Goal: Transaction & Acquisition: Book appointment/travel/reservation

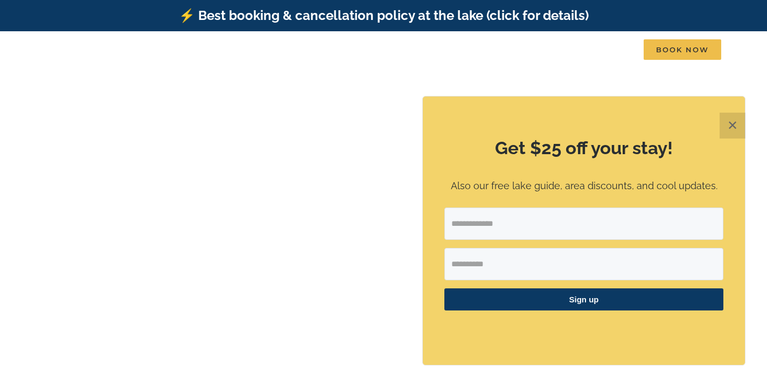
click at [456, 228] on div "Get $25 off your stay! Also our free lake guide, area discounts, and cool updat…" at bounding box center [584, 230] width 322 height 268
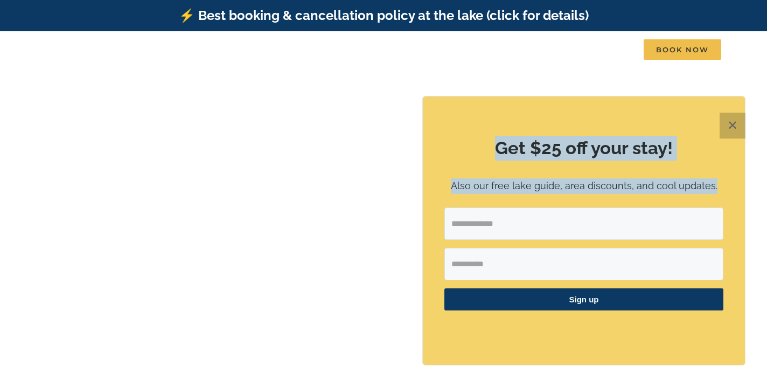
click at [730, 123] on button "✕" at bounding box center [733, 126] width 26 height 26
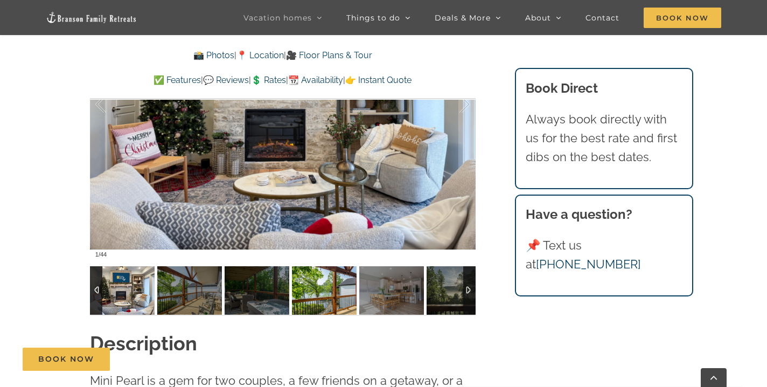
scroll to position [803, 0]
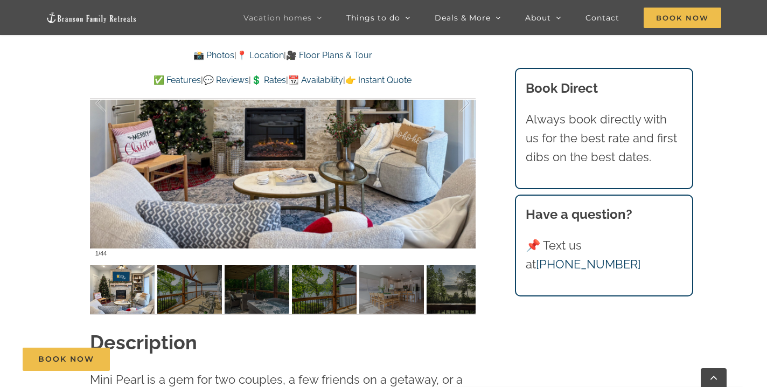
click at [278, 81] on link "💲 Rates" at bounding box center [268, 80] width 35 height 10
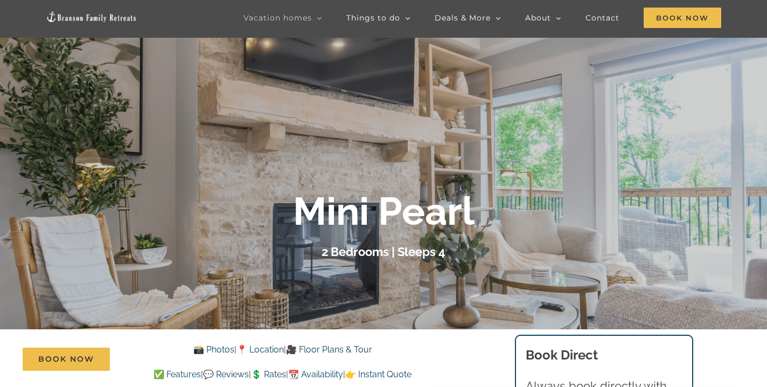
scroll to position [275, 0]
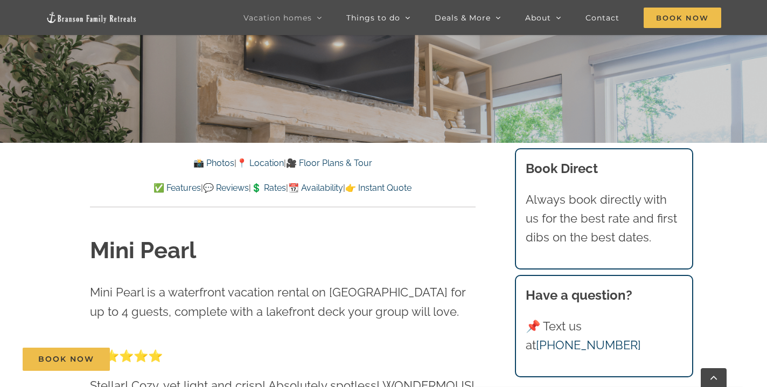
click at [207, 167] on link "📸 Photos" at bounding box center [213, 163] width 41 height 10
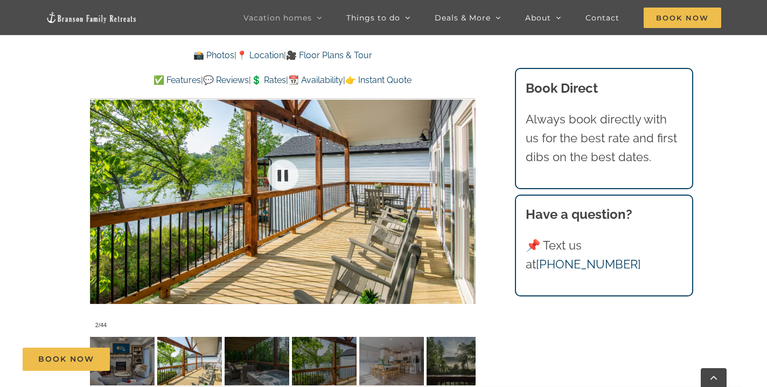
scroll to position [733, 0]
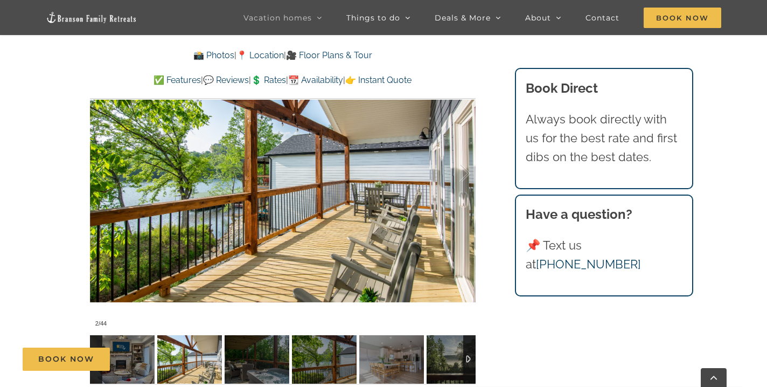
click at [200, 337] on img at bounding box center [189, 359] width 65 height 48
click at [275, 335] on img at bounding box center [257, 359] width 65 height 48
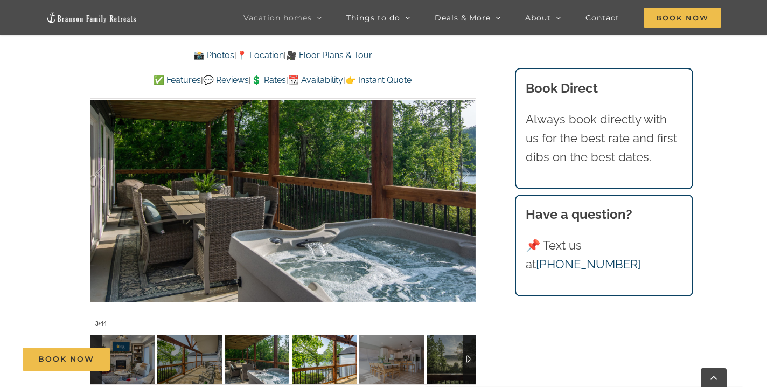
click at [327, 339] on img at bounding box center [324, 359] width 65 height 48
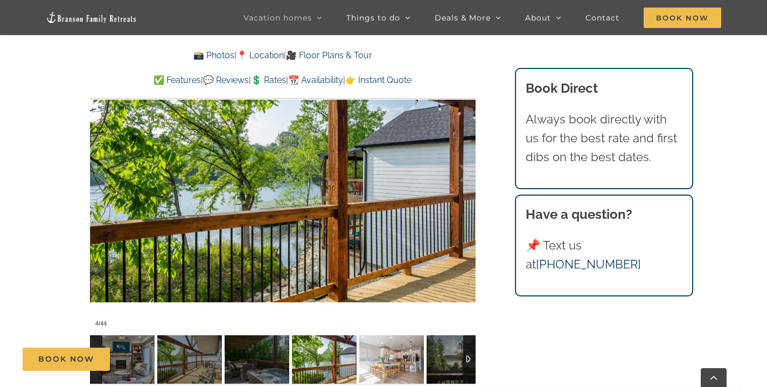
click at [382, 337] on img at bounding box center [391, 359] width 65 height 48
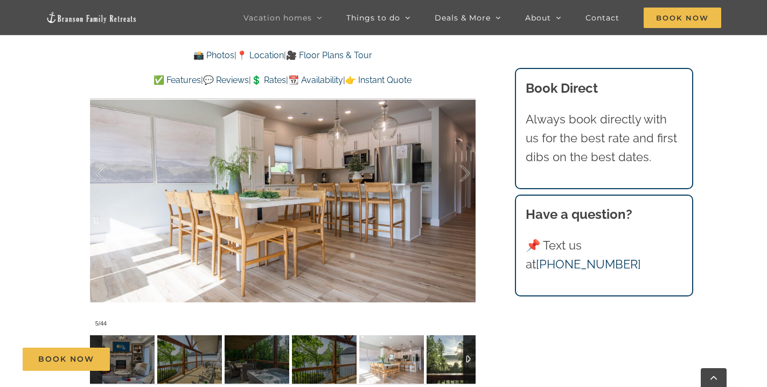
click at [451, 341] on img at bounding box center [459, 359] width 65 height 48
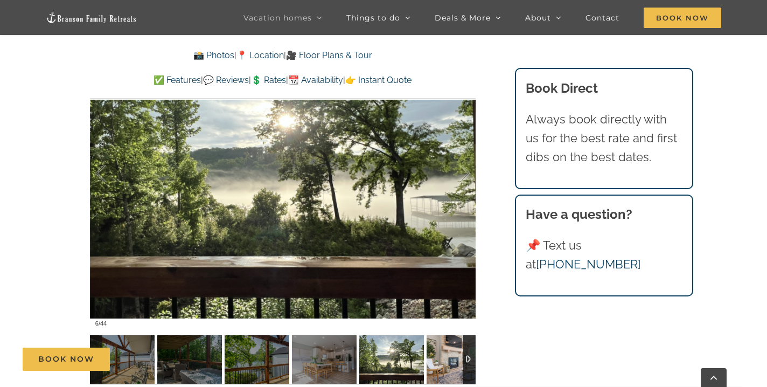
click at [452, 342] on img at bounding box center [459, 359] width 65 height 48
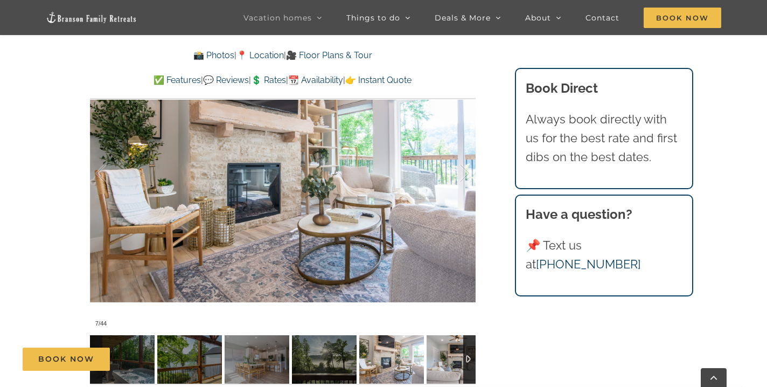
click at [451, 342] on img at bounding box center [459, 359] width 65 height 48
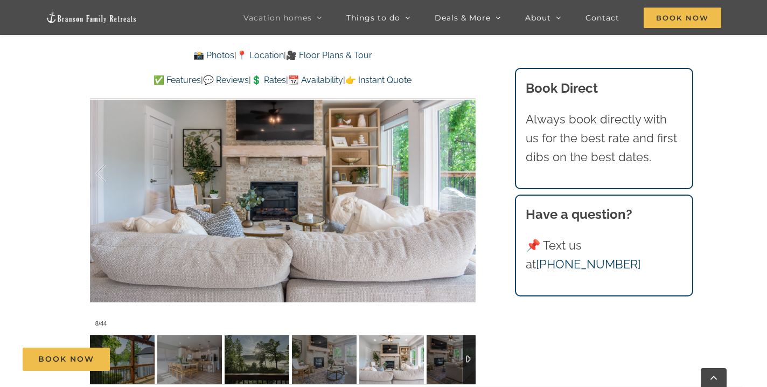
click at [465, 337] on div at bounding box center [469, 359] width 12 height 48
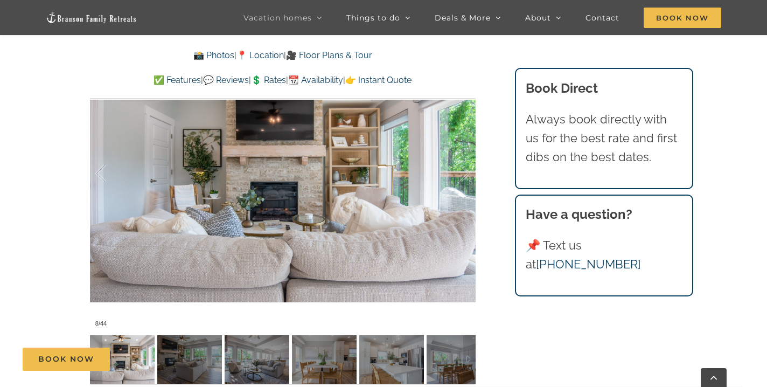
click at [176, 352] on div "Book Now" at bounding box center [392, 359] width 738 height 23
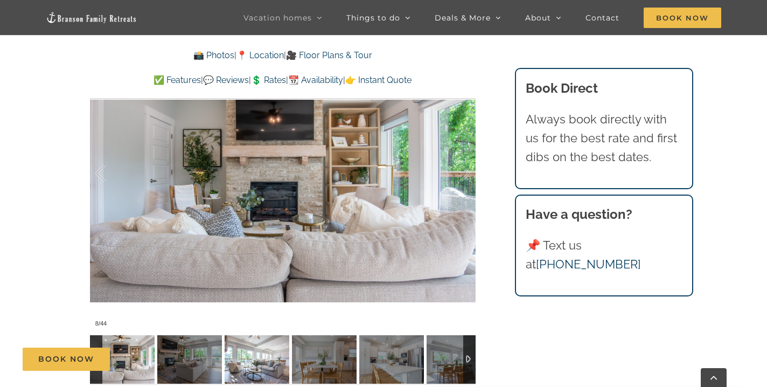
click at [254, 342] on img at bounding box center [257, 359] width 65 height 48
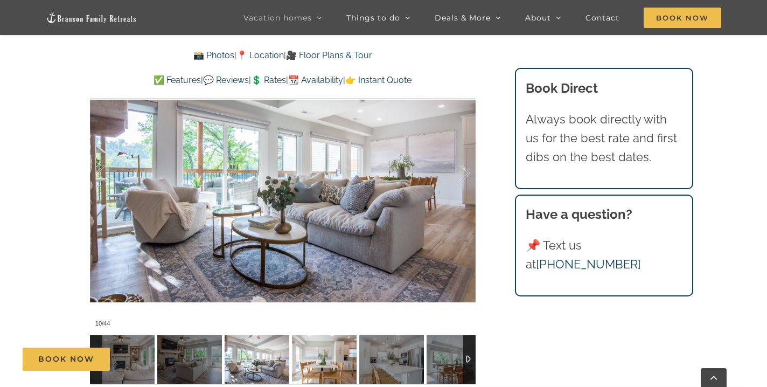
click at [308, 337] on img at bounding box center [324, 359] width 65 height 48
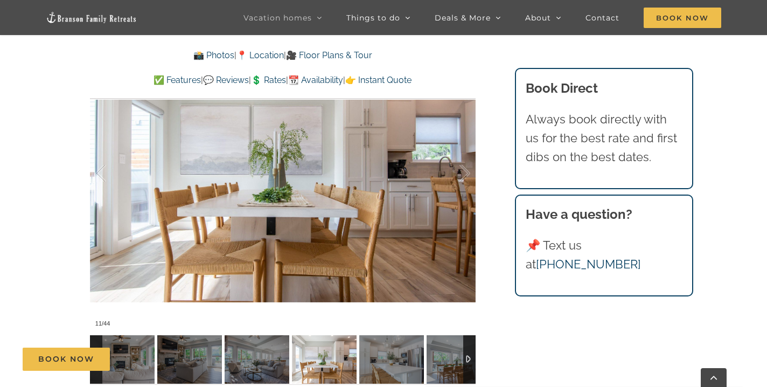
click at [349, 335] on img at bounding box center [324, 359] width 65 height 48
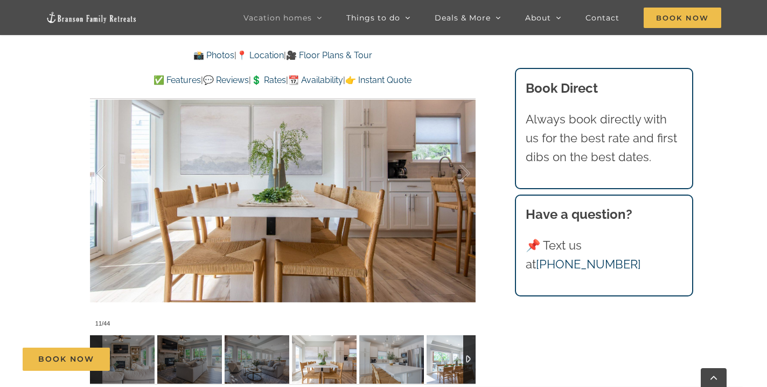
click at [435, 335] on img at bounding box center [459, 359] width 65 height 48
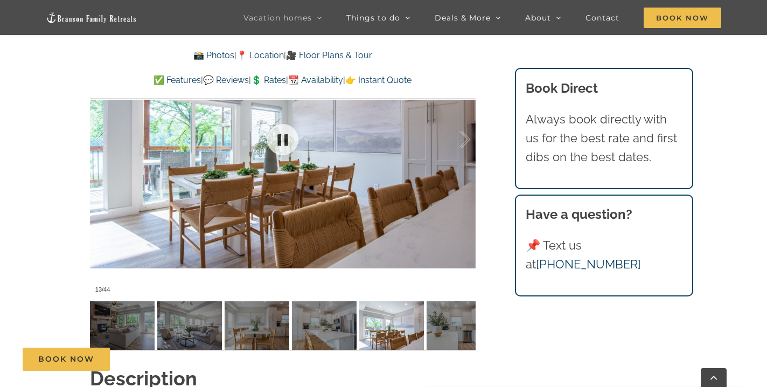
scroll to position [770, 0]
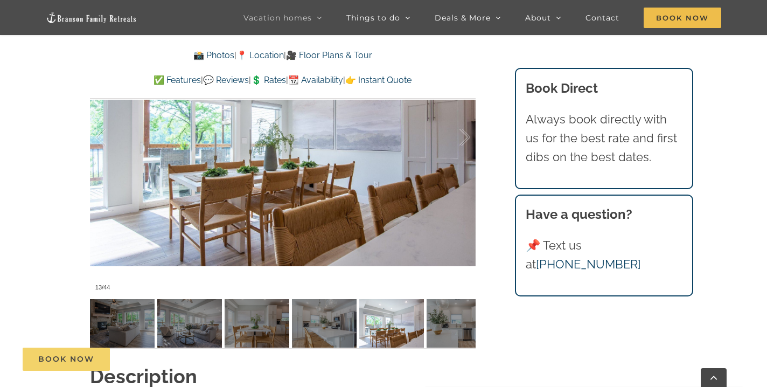
click at [70, 363] on span "Book Now" at bounding box center [66, 359] width 56 height 9
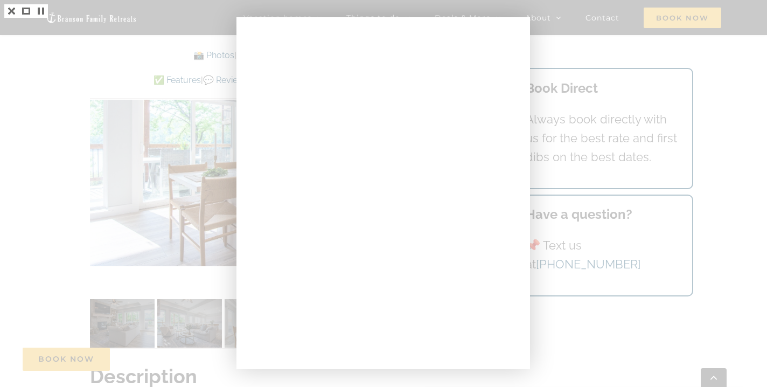
click at [145, 232] on div at bounding box center [383, 193] width 767 height 387
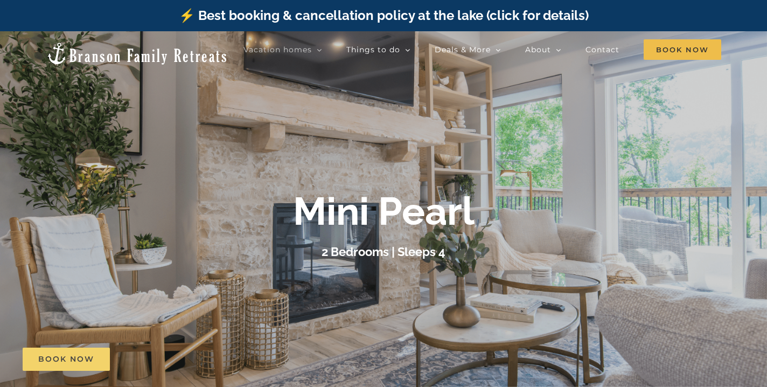
click at [72, 355] on span "Book Now" at bounding box center [66, 359] width 56 height 9
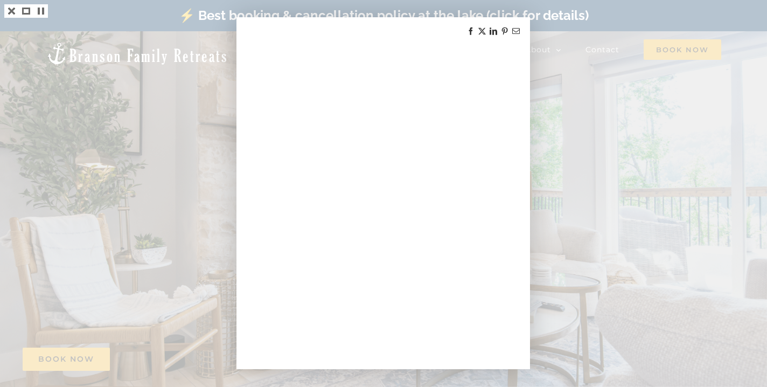
drag, startPoint x: 407, startPoint y: 193, endPoint x: 134, endPoint y: 127, distance: 280.6
click at [134, 127] on div at bounding box center [383, 193] width 767 height 387
